Goal: Find specific page/section: Find specific page/section

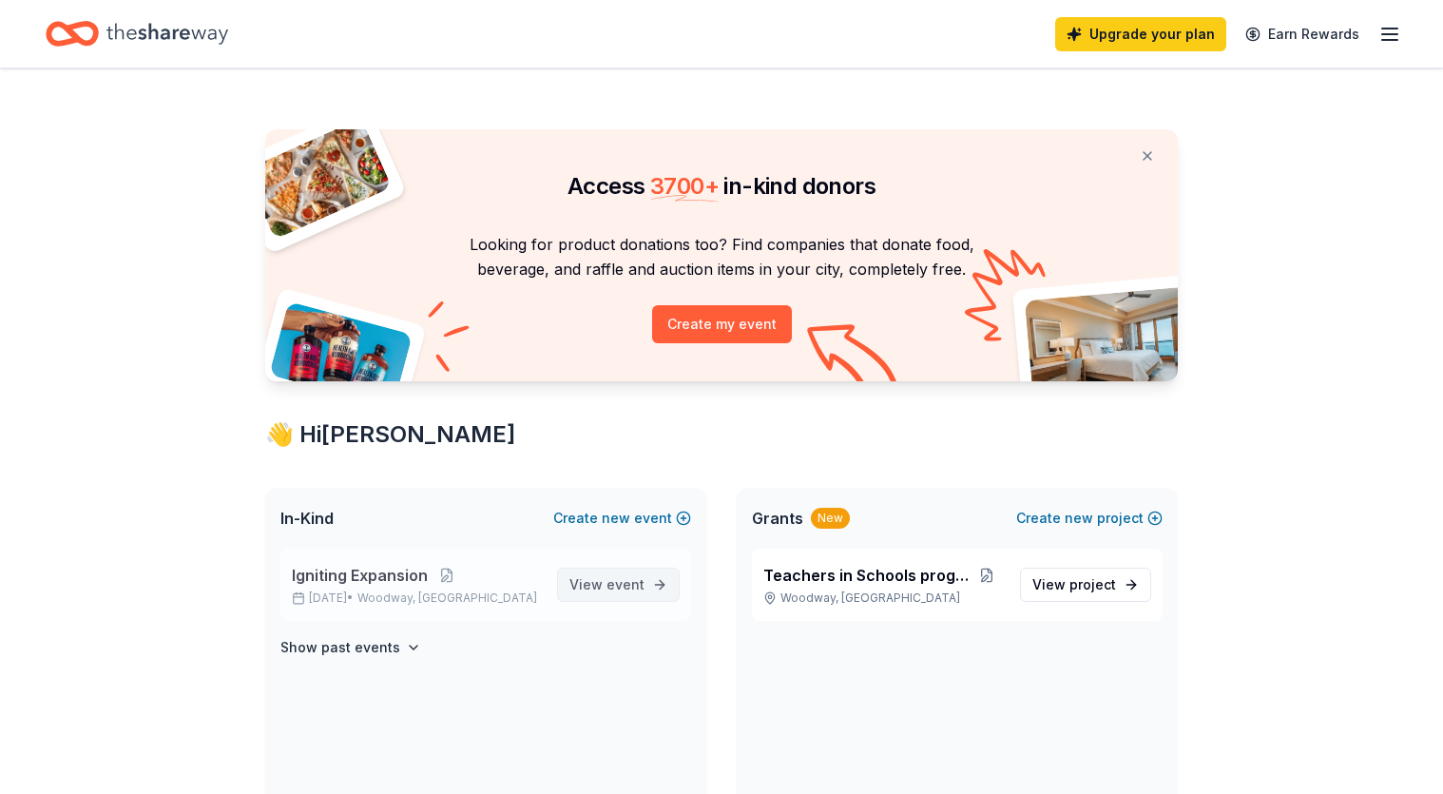
click at [591, 591] on span "View event" at bounding box center [606, 584] width 75 height 23
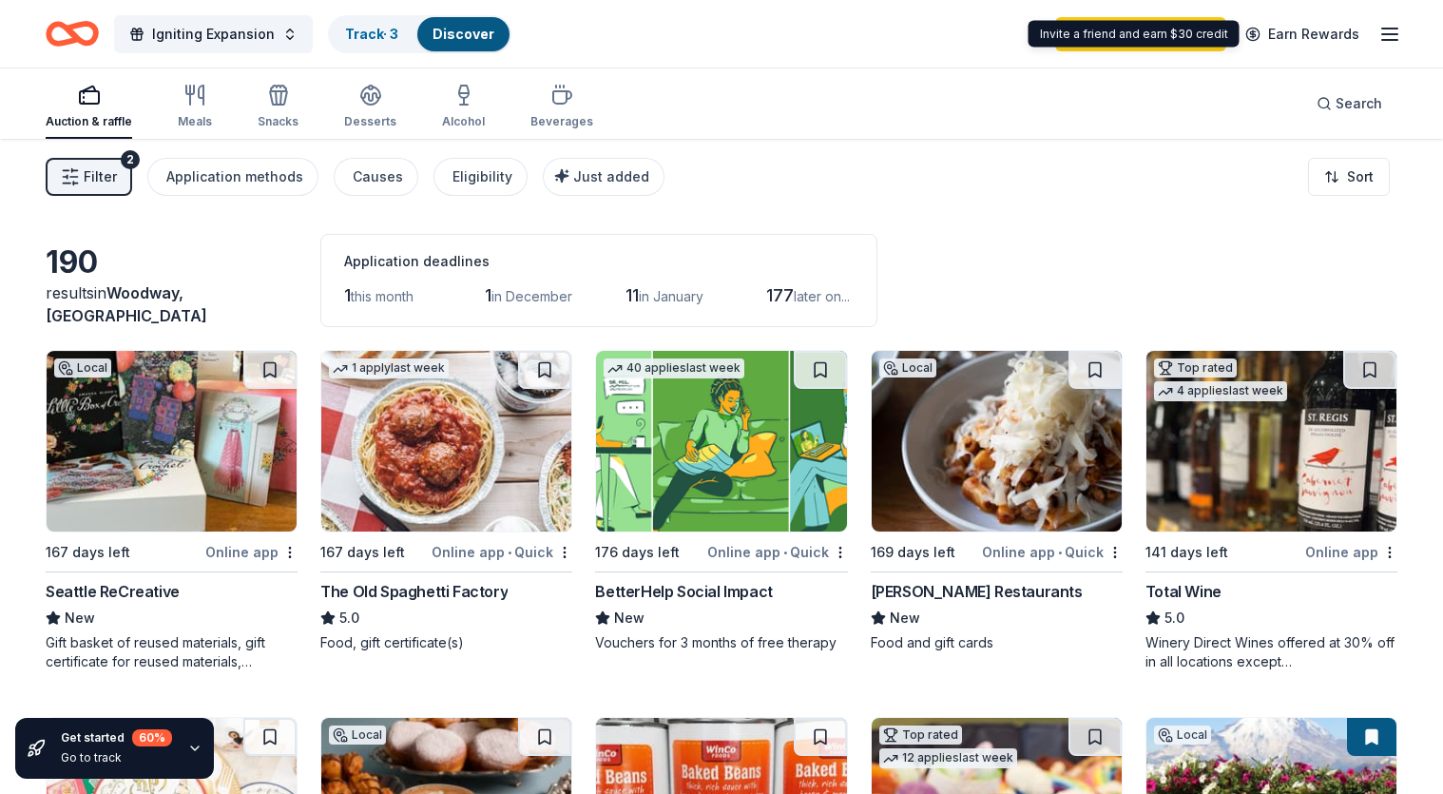
click at [1394, 34] on line "button" at bounding box center [1389, 34] width 15 height 0
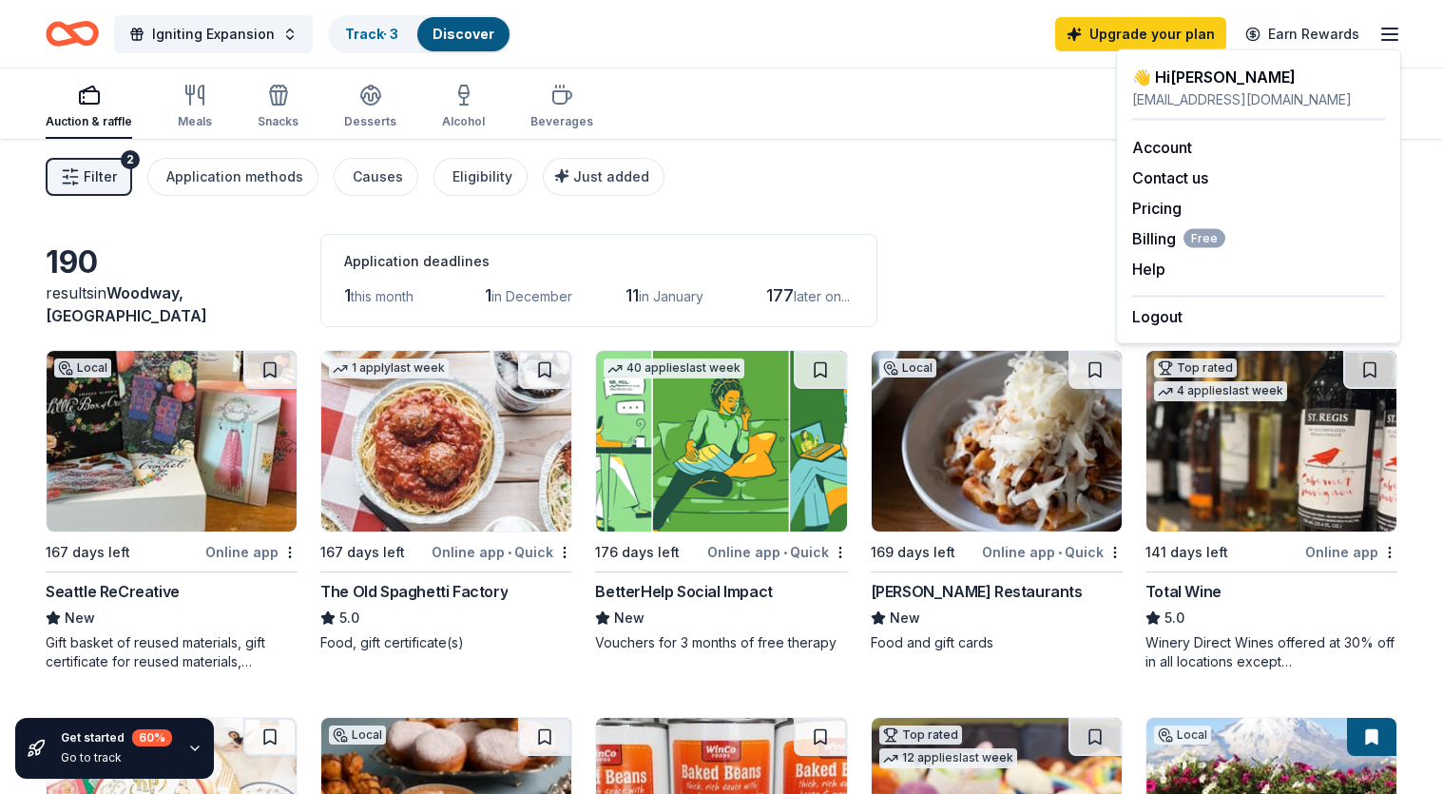
click at [836, 48] on div "Igniting Expansion Track · 3 Discover Upgrade your plan Earn Rewards" at bounding box center [722, 33] width 1352 height 45
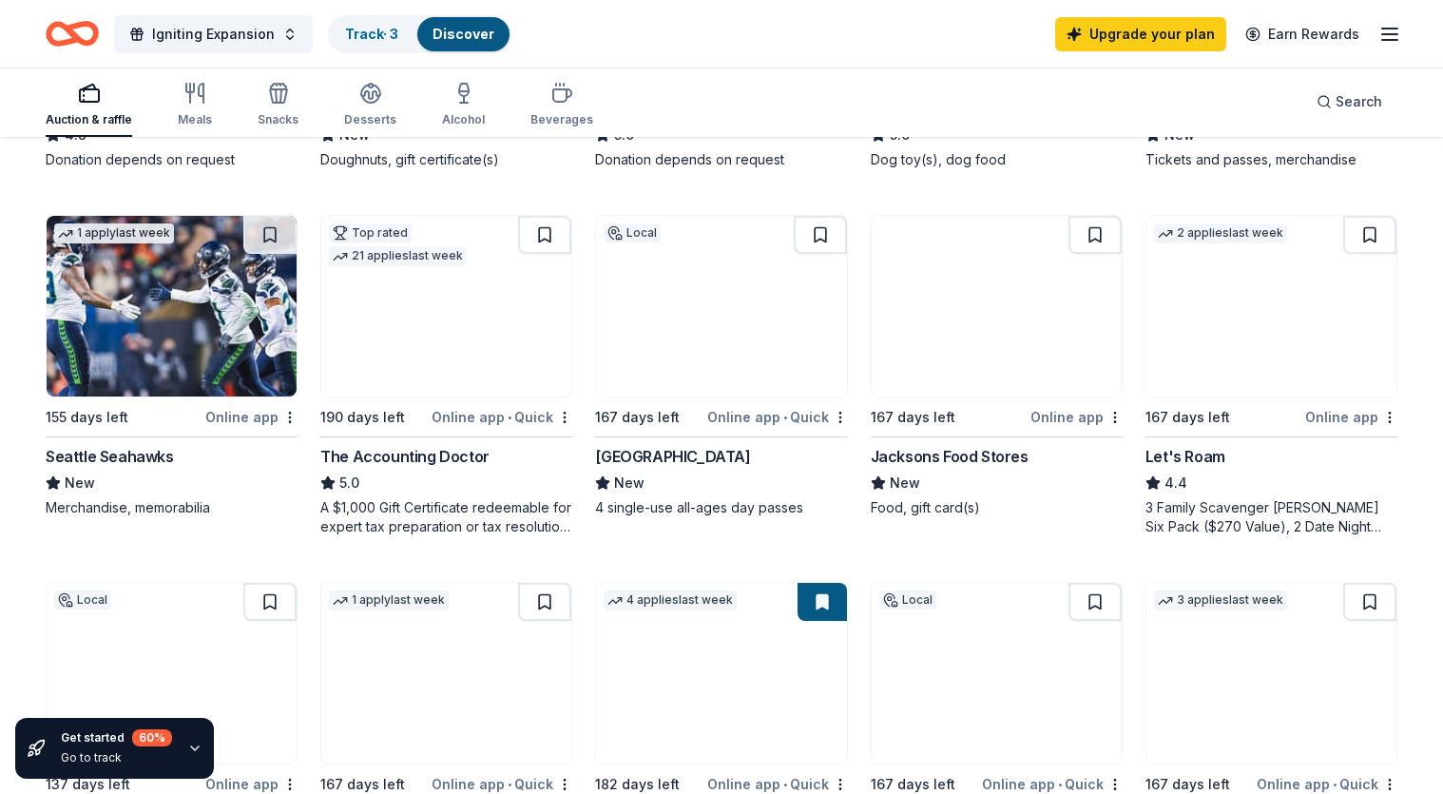
scroll to position [852, 0]
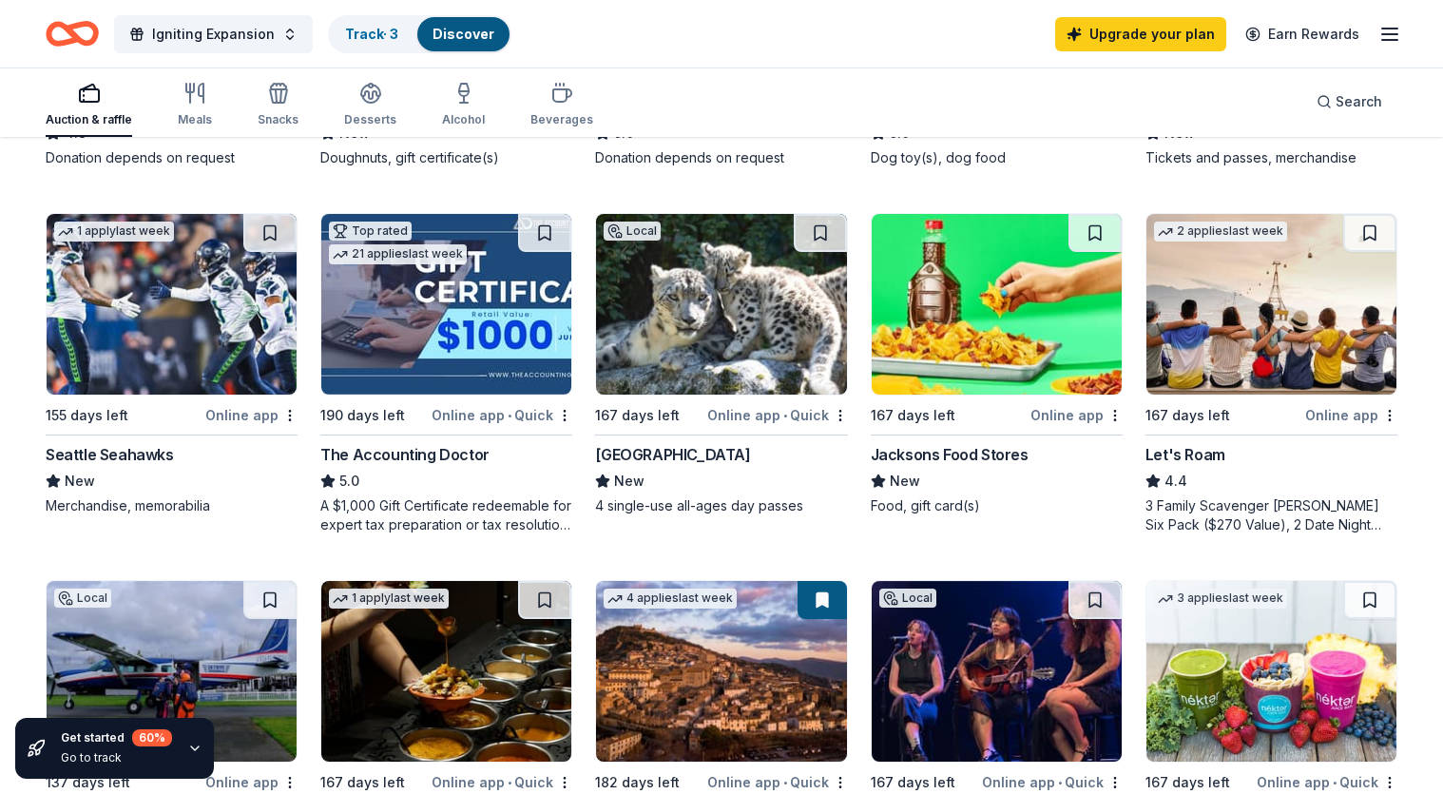
click at [98, 451] on div "Seattle Seahawks" at bounding box center [110, 454] width 128 height 23
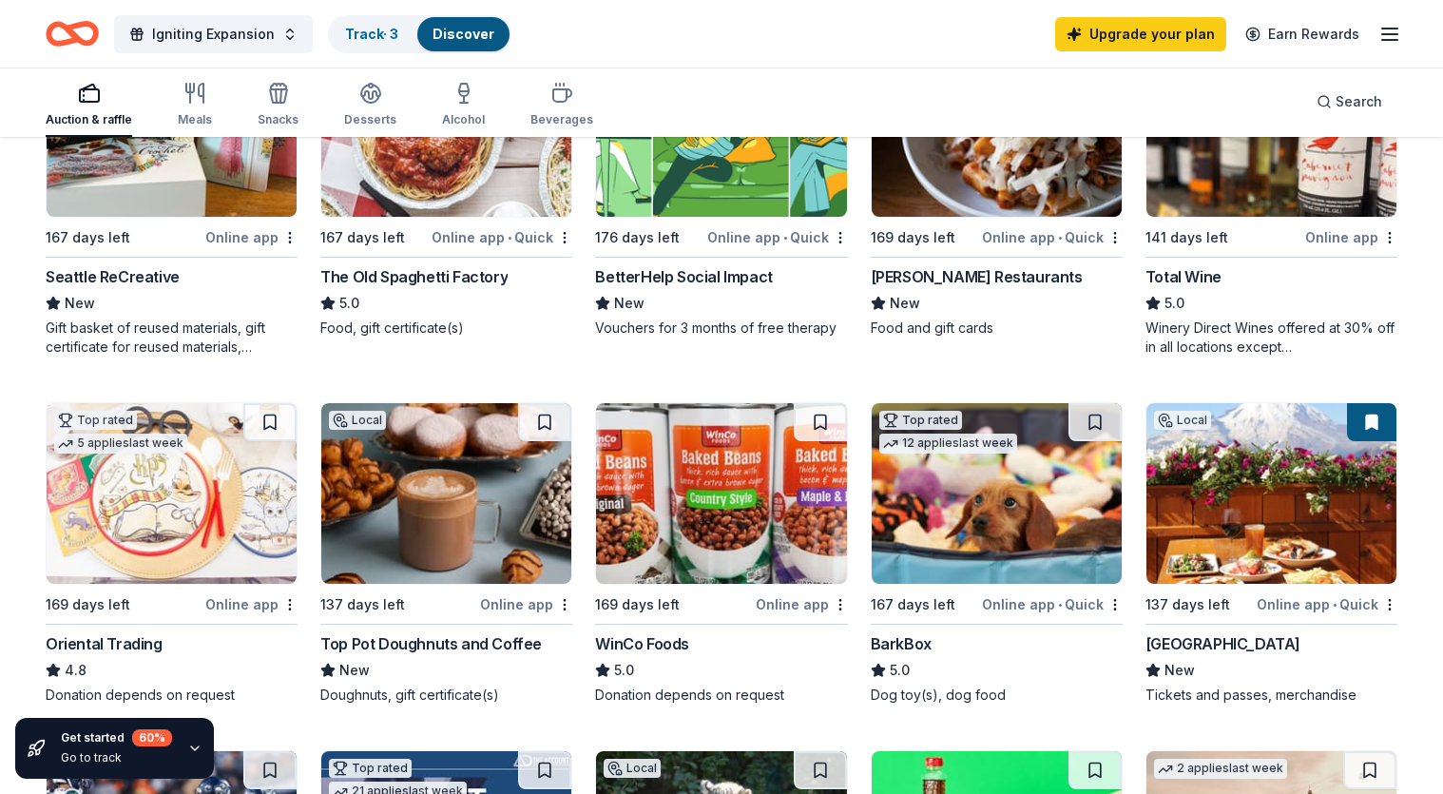
scroll to position [0, 0]
